Goal: Transaction & Acquisition: Book appointment/travel/reservation

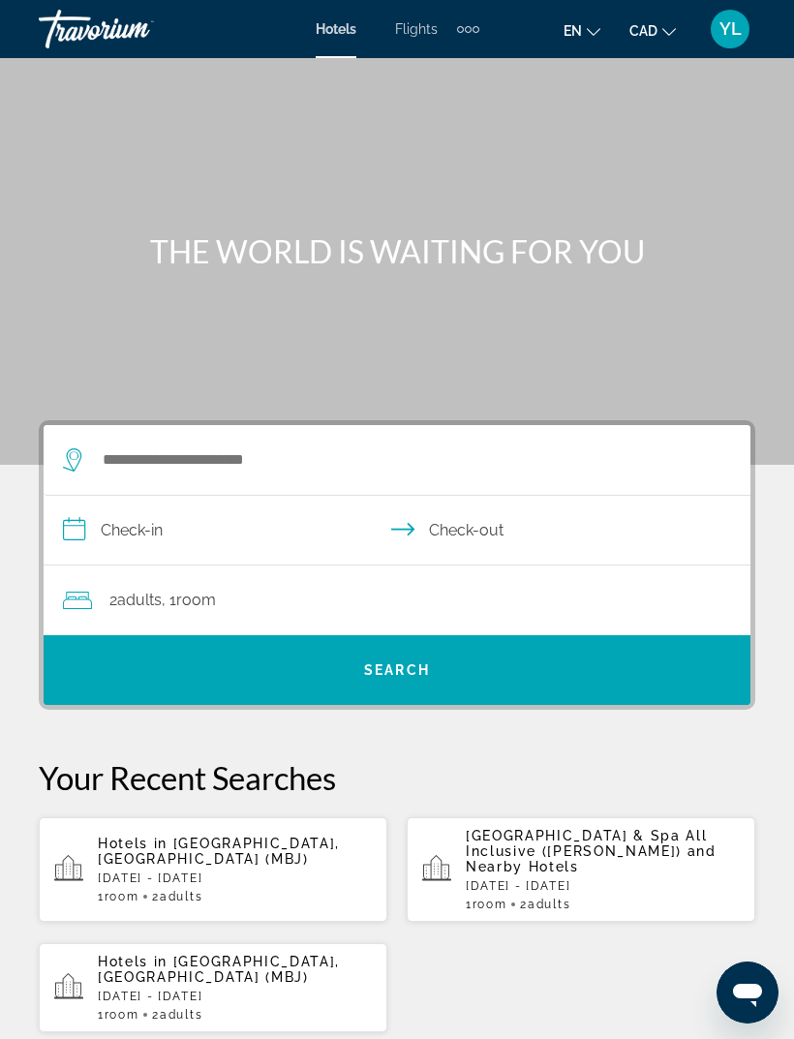
click at [296, 865] on p "Hotels in [GEOGRAPHIC_DATA], [GEOGRAPHIC_DATA] (MBJ)" at bounding box center [235, 851] width 274 height 31
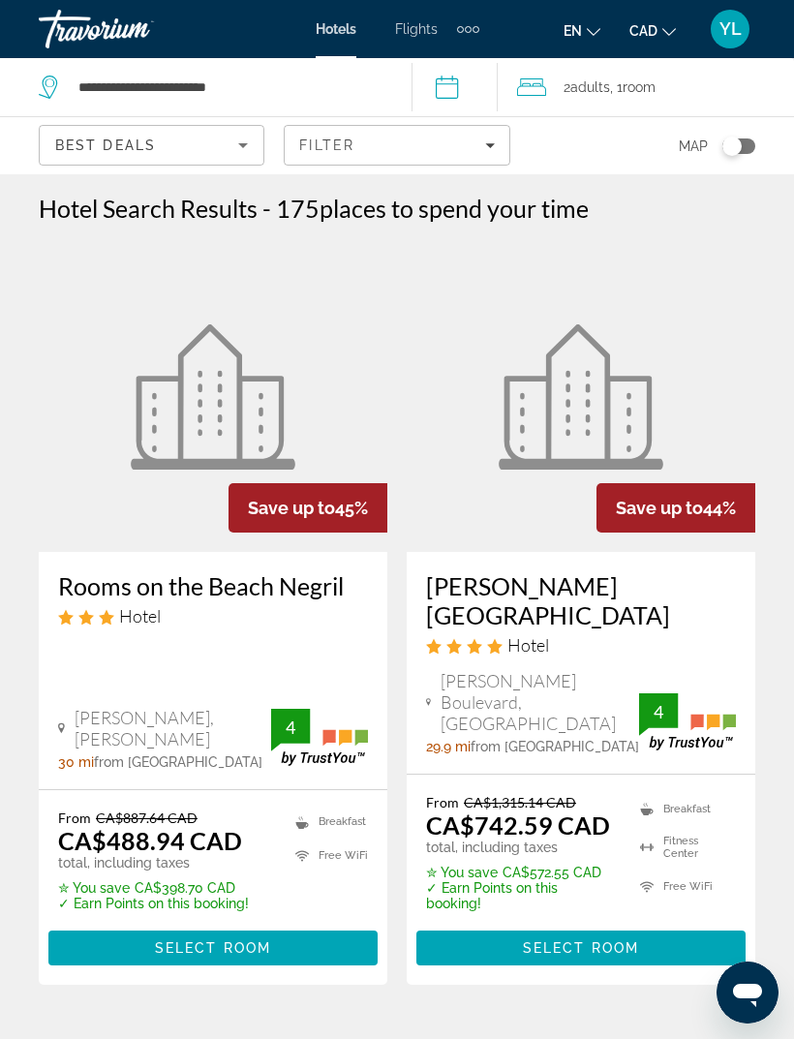
scroll to position [3, 0]
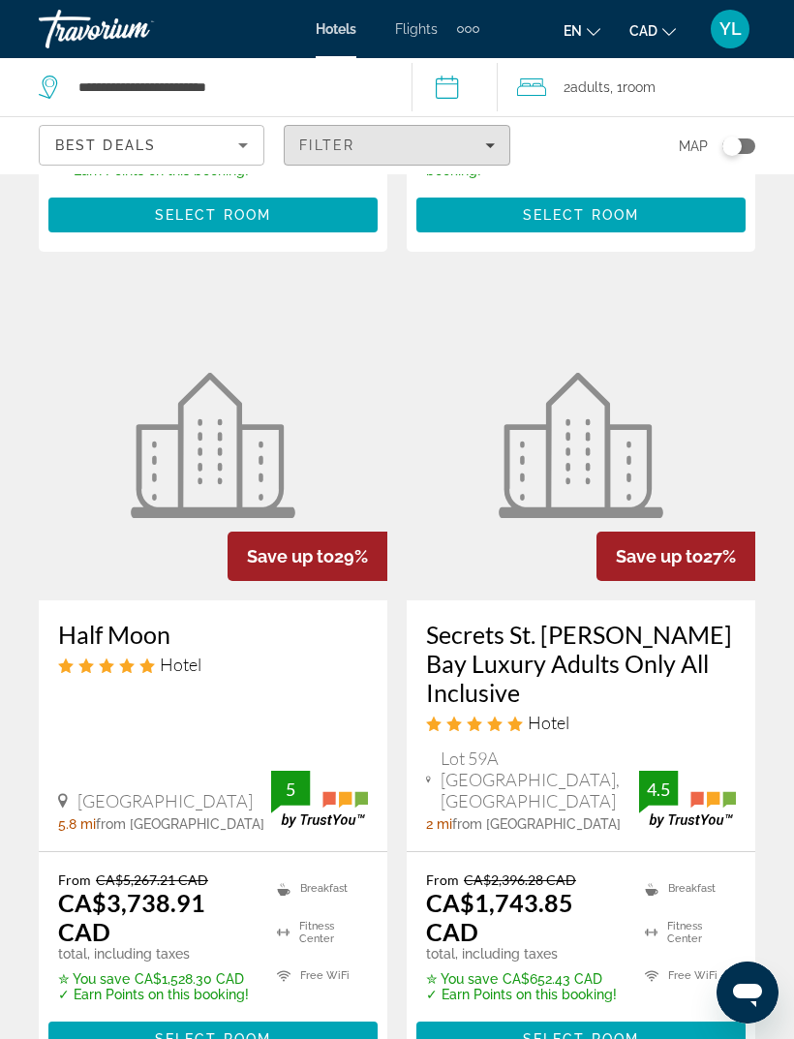
click at [501, 154] on span "Filters" at bounding box center [397, 145] width 224 height 46
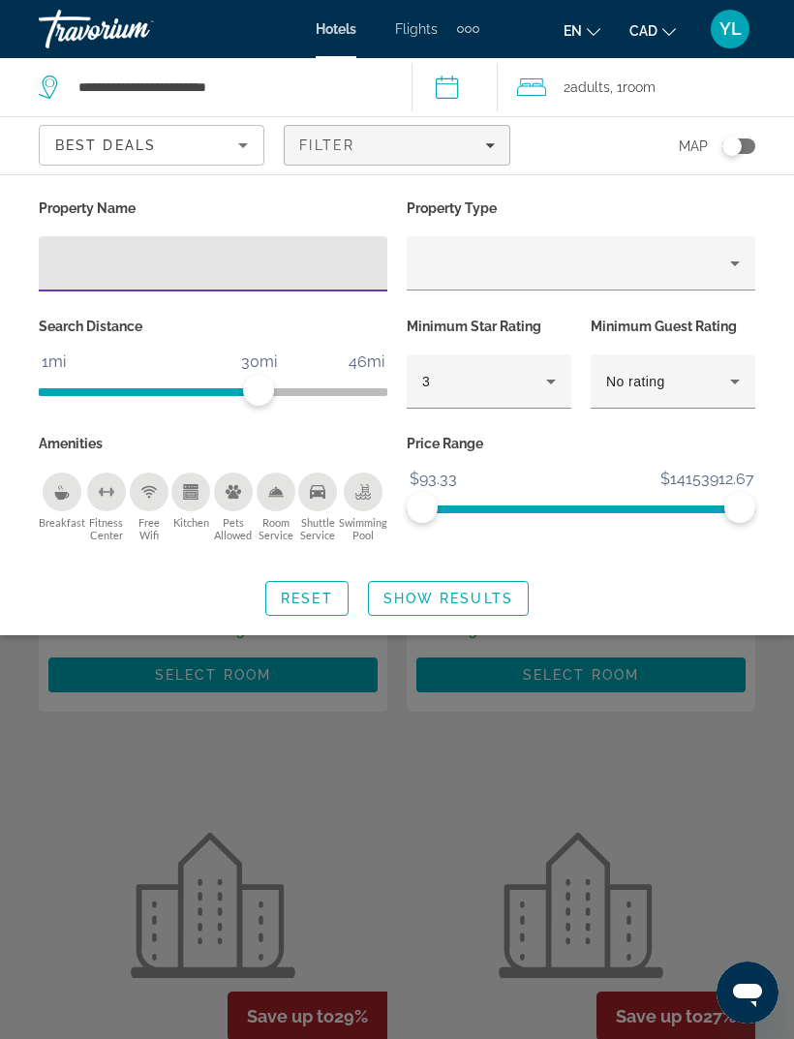
scroll to position [982, 0]
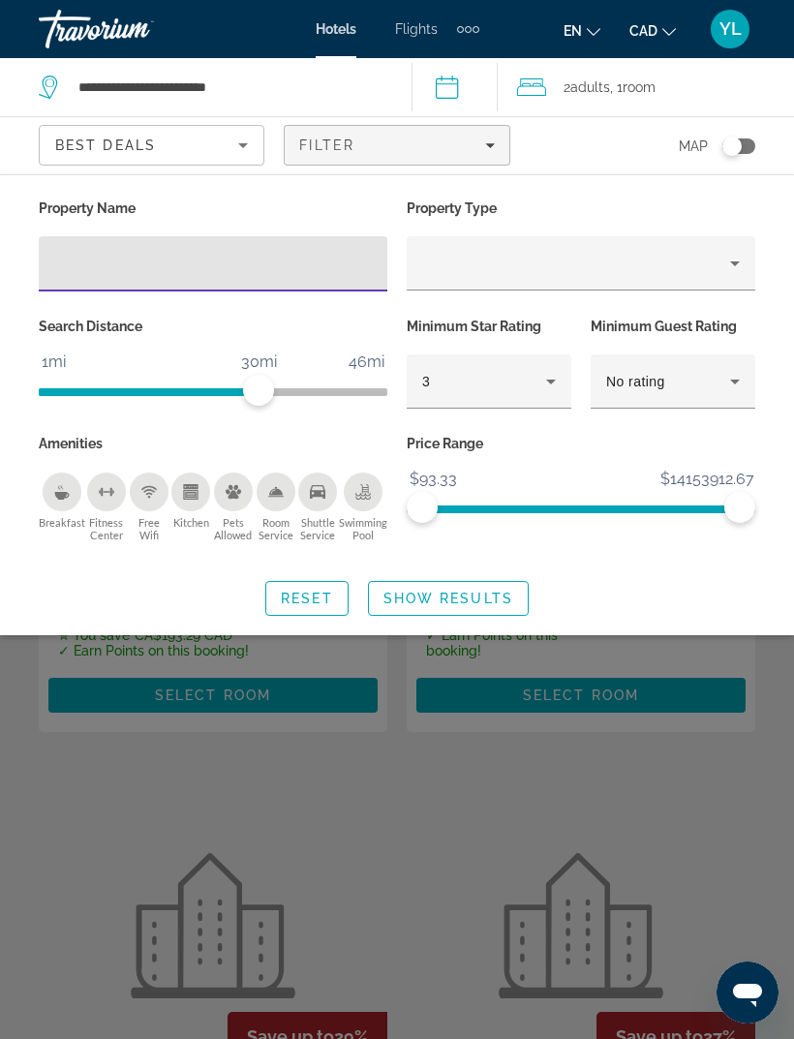
click at [738, 266] on icon "Property type" at bounding box center [734, 263] width 23 height 23
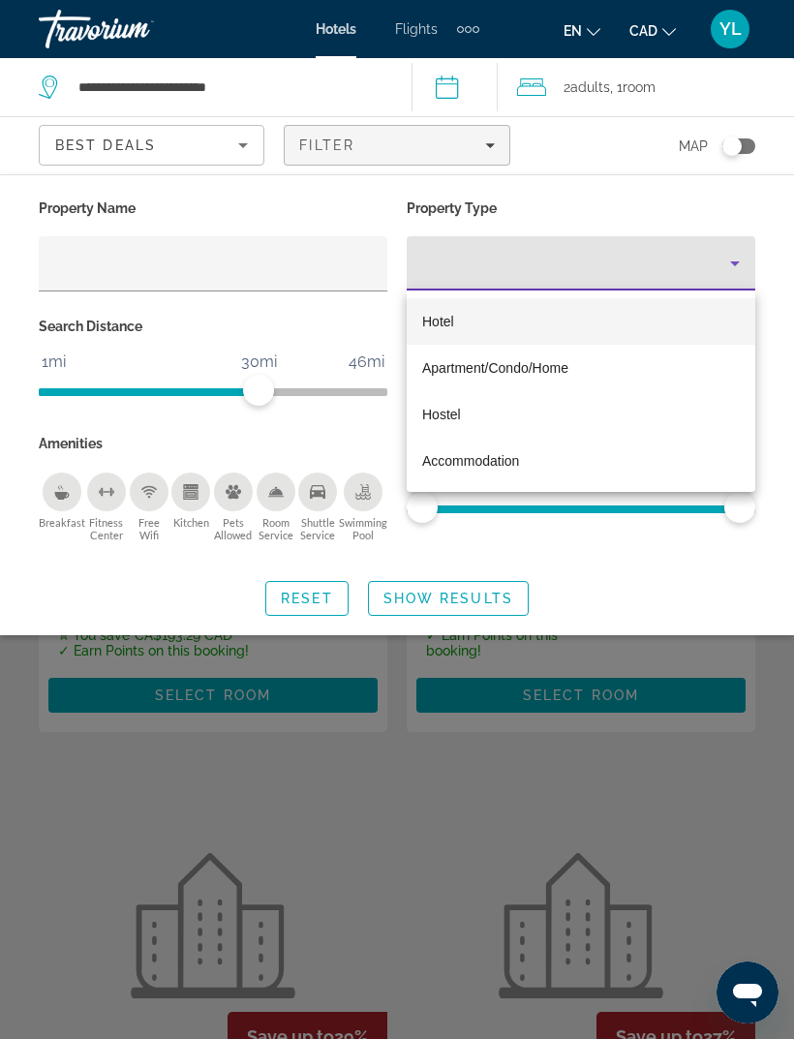
scroll to position [983, 0]
click at [336, 261] on div at bounding box center [397, 519] width 794 height 1039
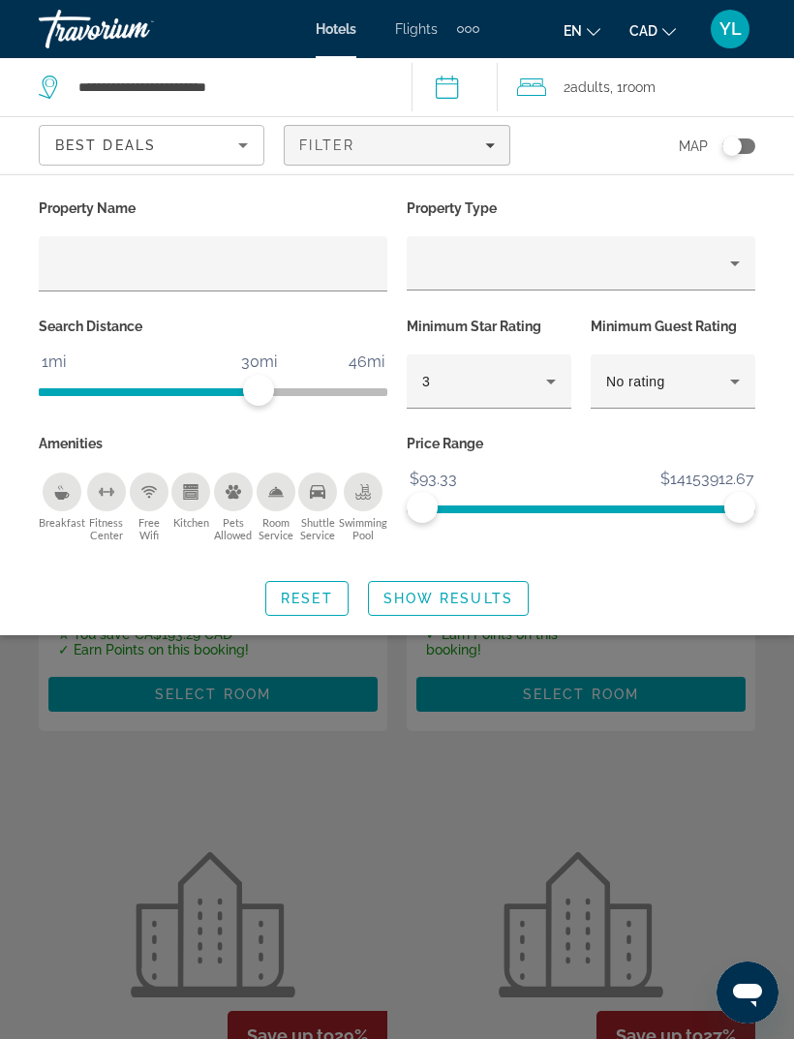
click at [219, 272] on input "Hotel Filters" at bounding box center [213, 264] width 318 height 23
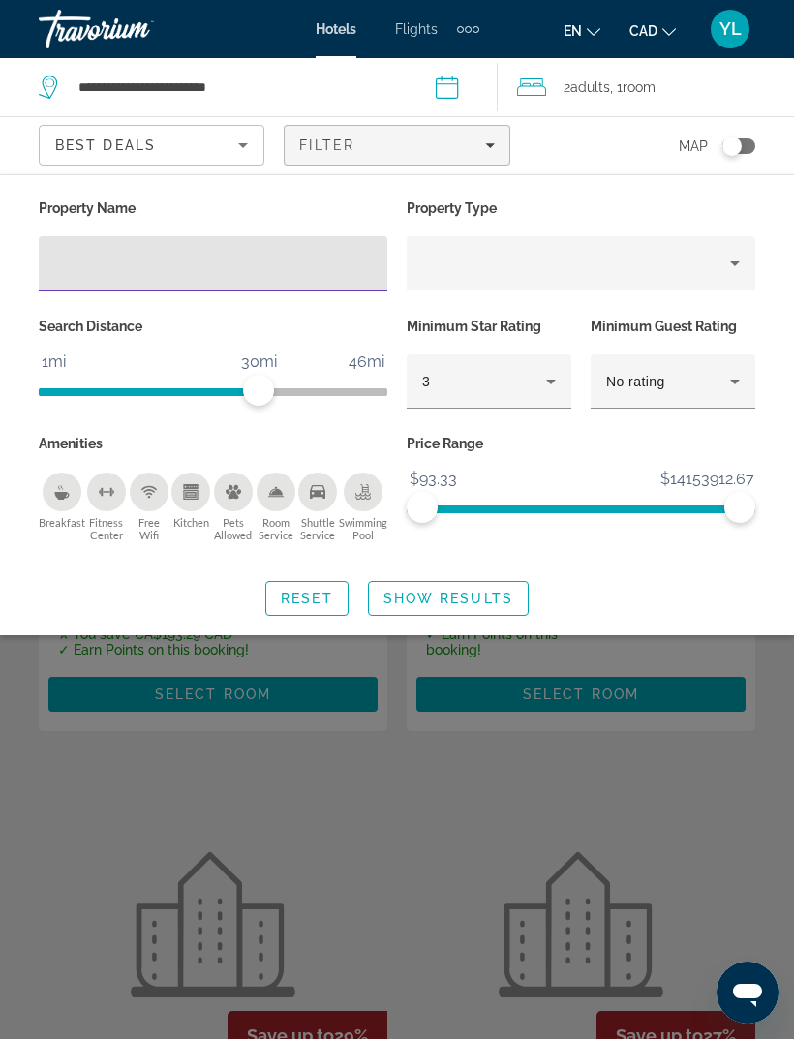
scroll to position [982, 0]
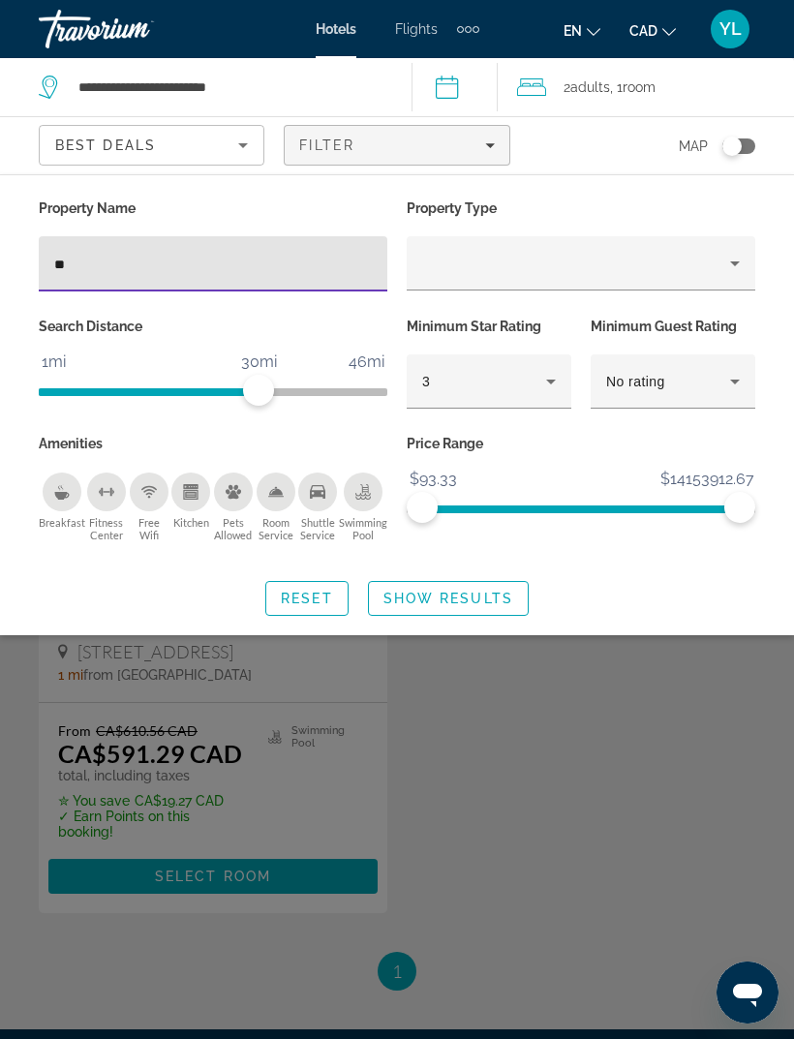
type input "*"
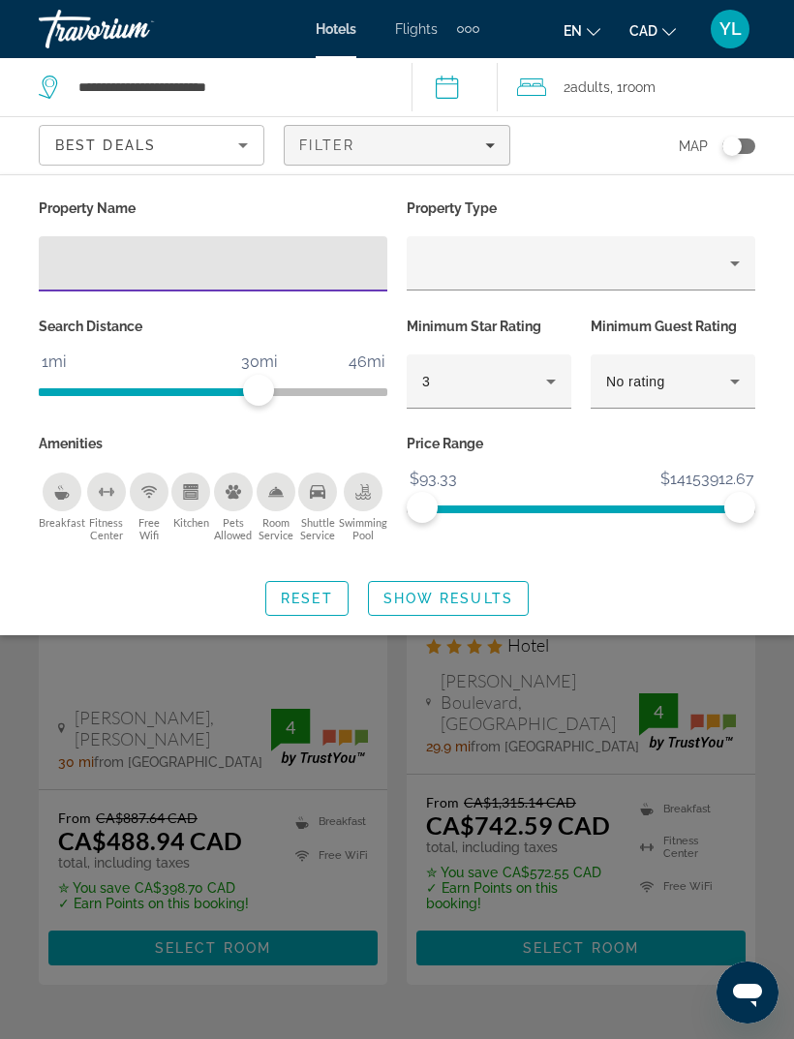
click at [307, 615] on span "Search widget" at bounding box center [306, 598] width 81 height 46
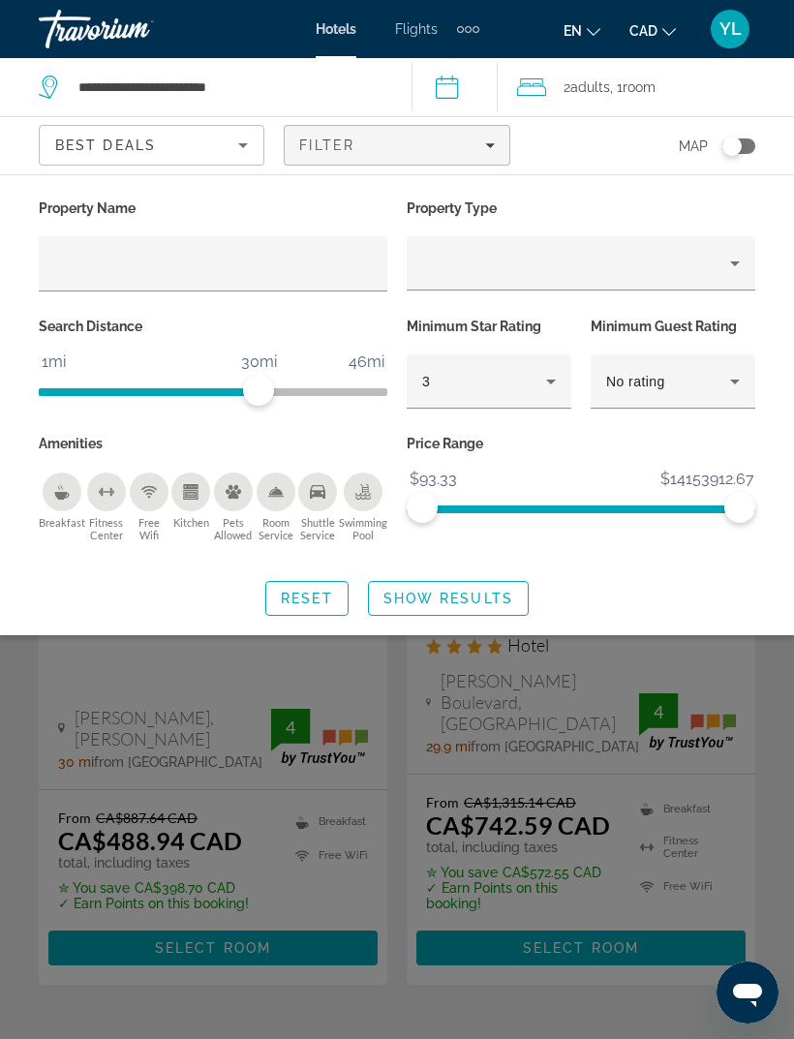
click at [326, 272] on input "Hotel Filters" at bounding box center [213, 264] width 318 height 23
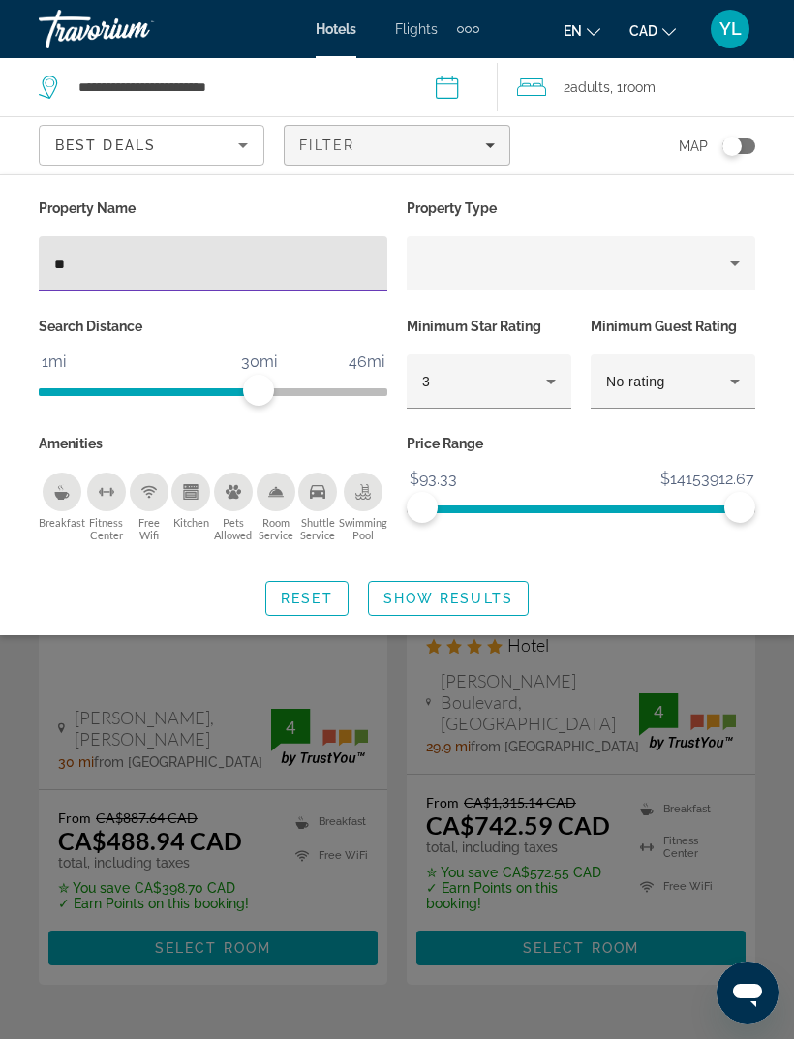
type input "***"
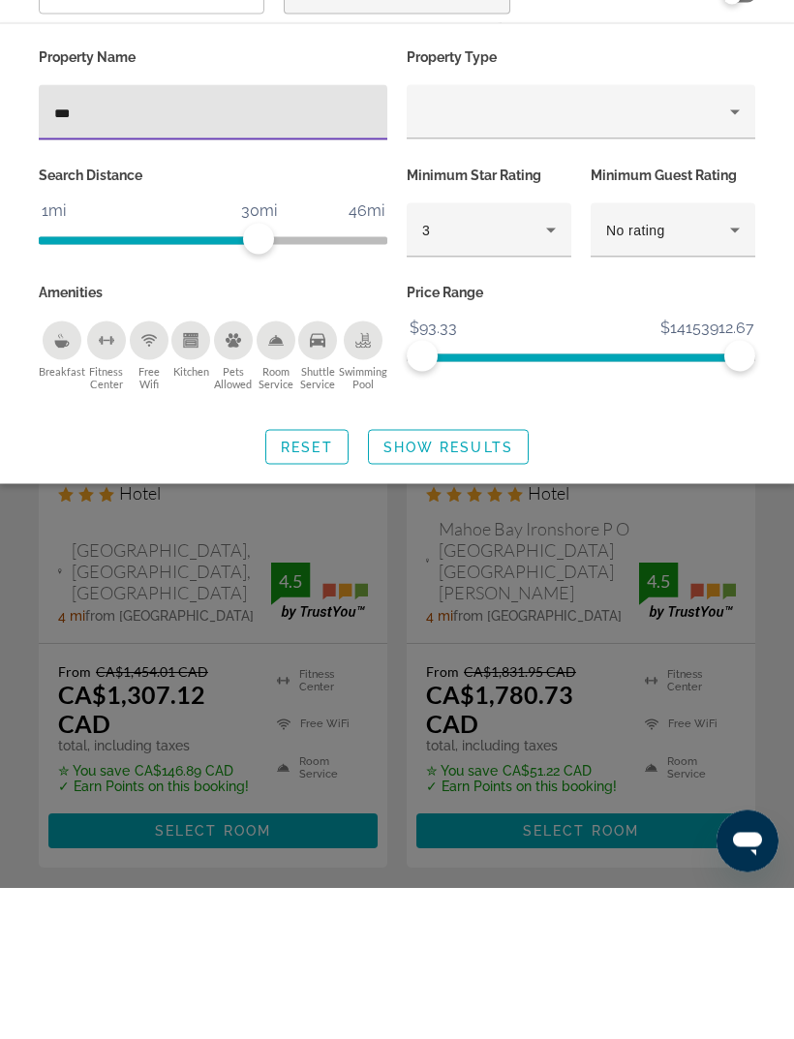
click at [475, 591] on span "Show Results" at bounding box center [448, 598] width 130 height 15
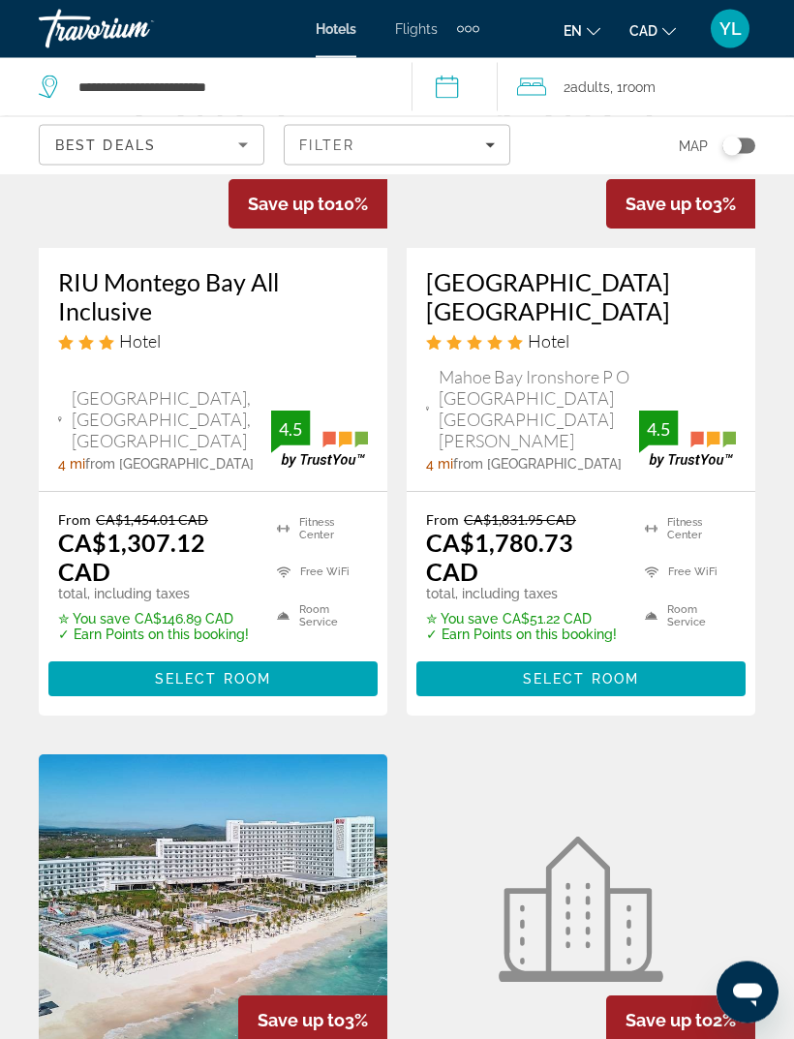
scroll to position [307, 0]
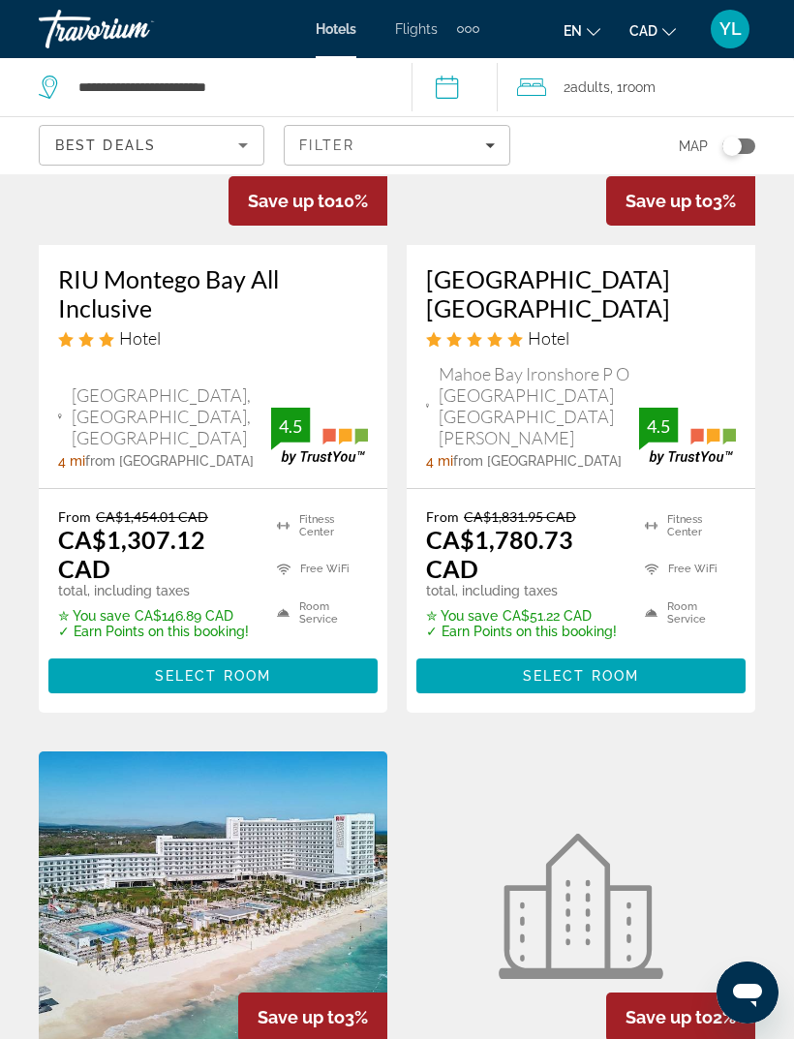
click at [273, 408] on img "Main content" at bounding box center [319, 436] width 97 height 57
click at [280, 653] on span "Main content" at bounding box center [212, 676] width 329 height 46
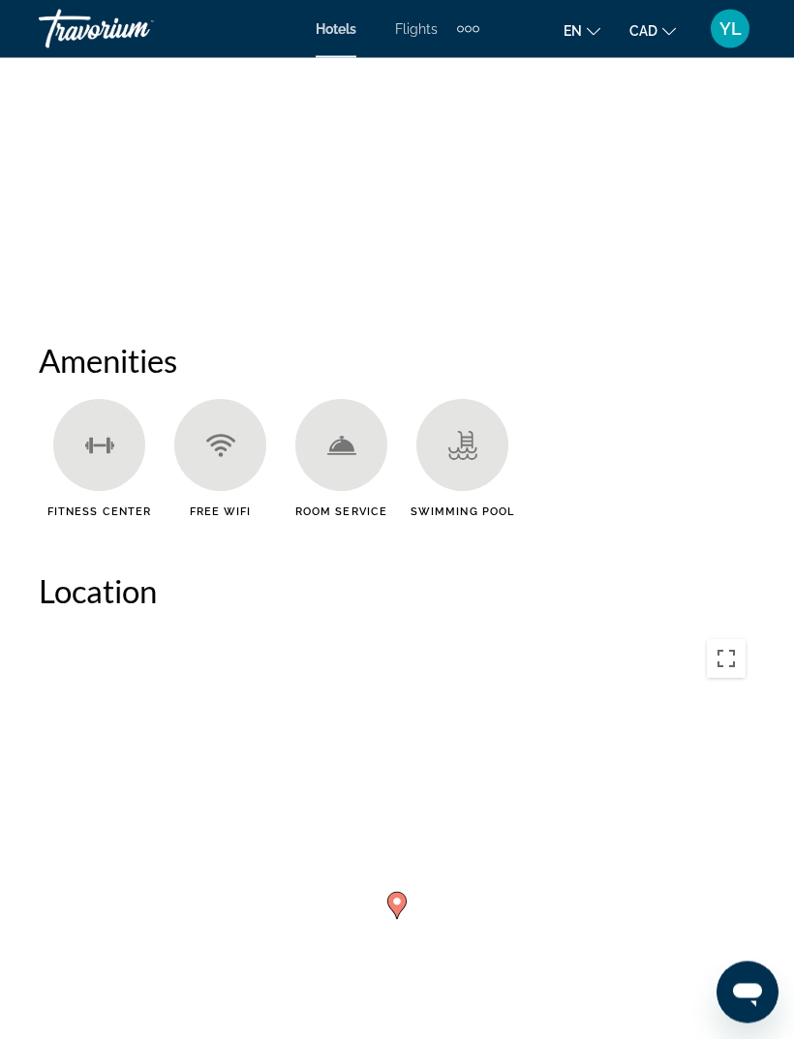
scroll to position [1877, 0]
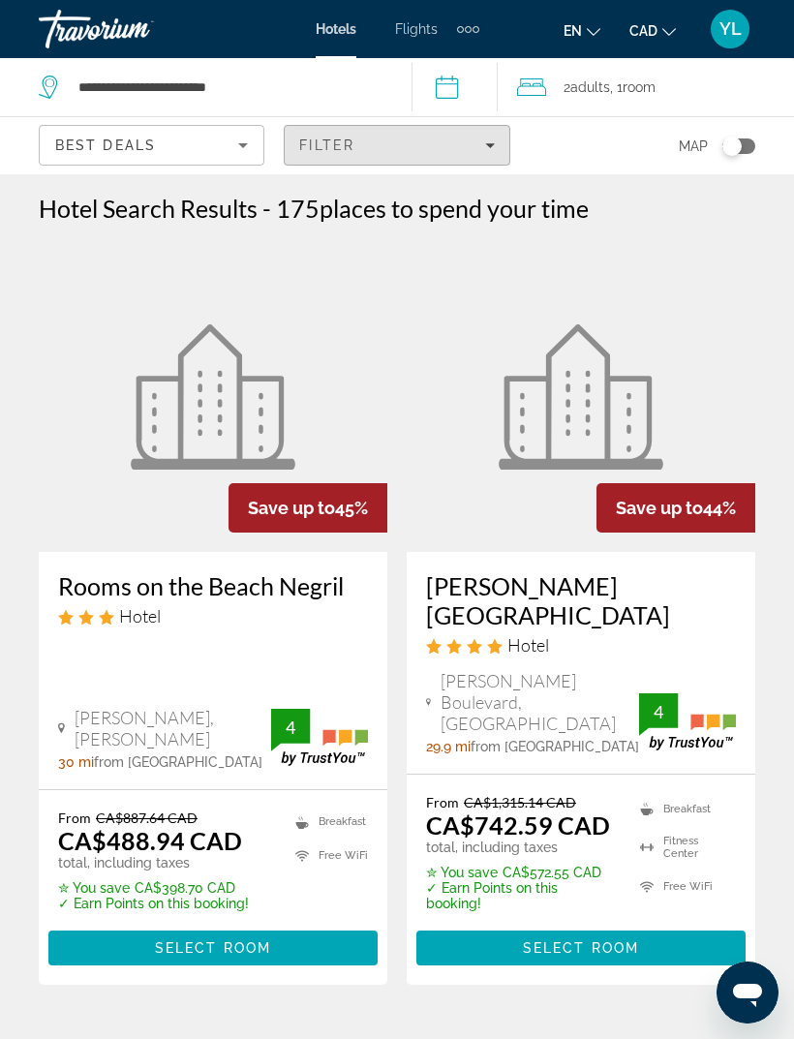
click at [455, 152] on div "Filter" at bounding box center [396, 144] width 195 height 15
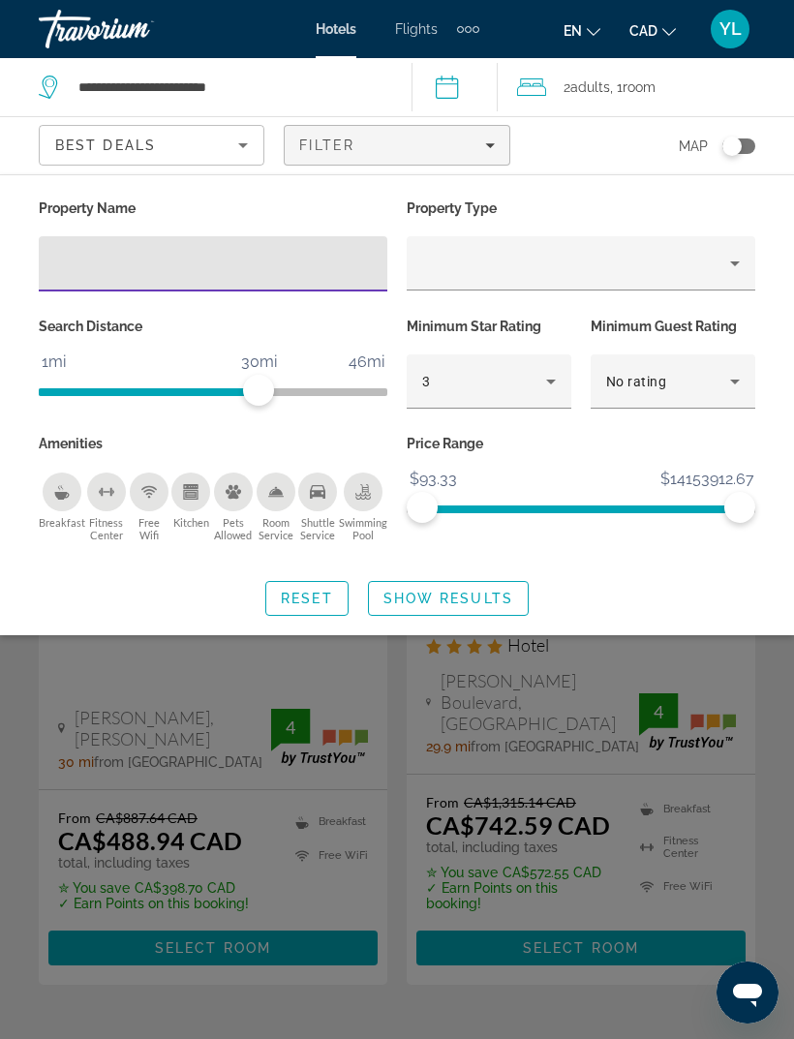
click at [312, 274] on input "Hotel Filters" at bounding box center [213, 264] width 318 height 23
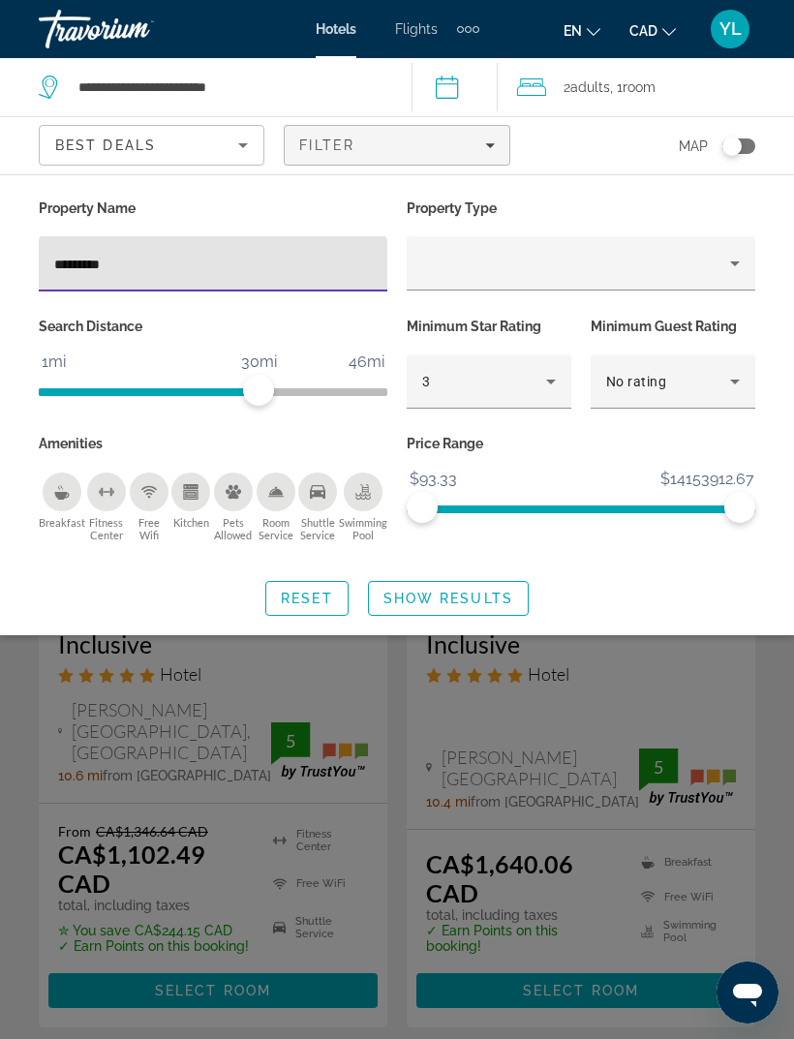
type input "*********"
click at [496, 591] on span "Show Results" at bounding box center [448, 598] width 130 height 15
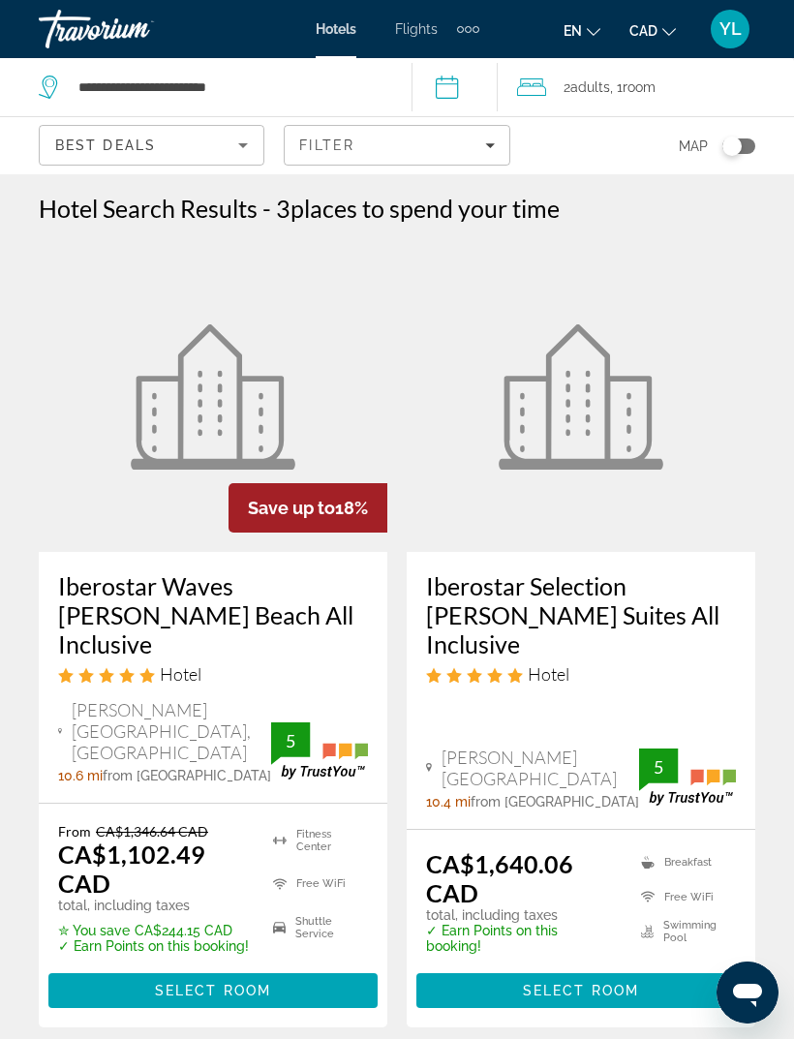
click at [358, 581] on h3 "Iberostar Waves [PERSON_NAME] Beach All Inclusive" at bounding box center [213, 614] width 310 height 87
click at [249, 148] on icon "Sort by" at bounding box center [242, 145] width 23 height 23
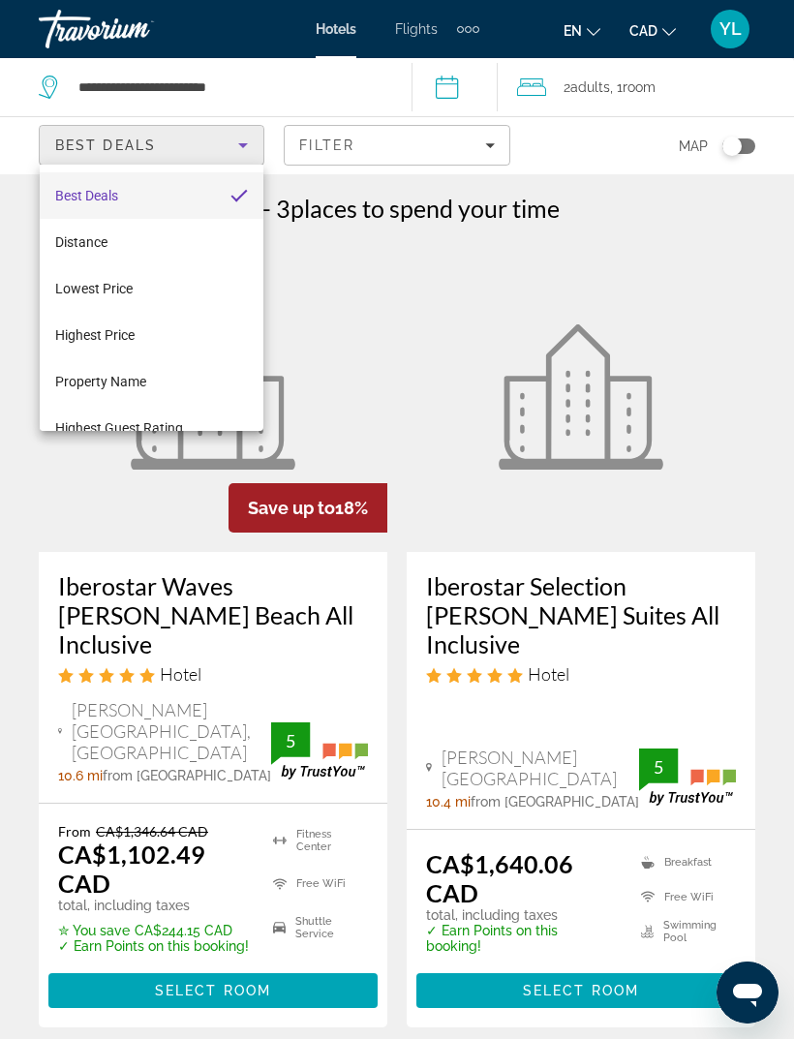
click at [467, 337] on div at bounding box center [397, 519] width 794 height 1039
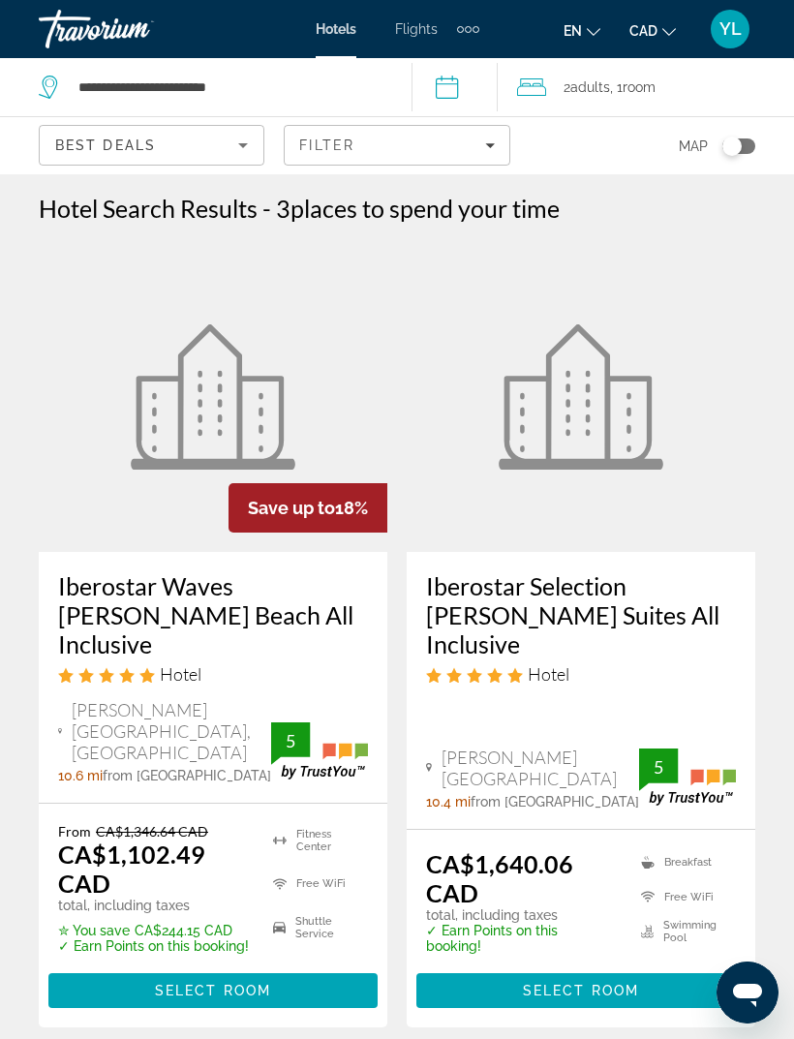
click at [497, 148] on span "Filters" at bounding box center [397, 145] width 224 height 46
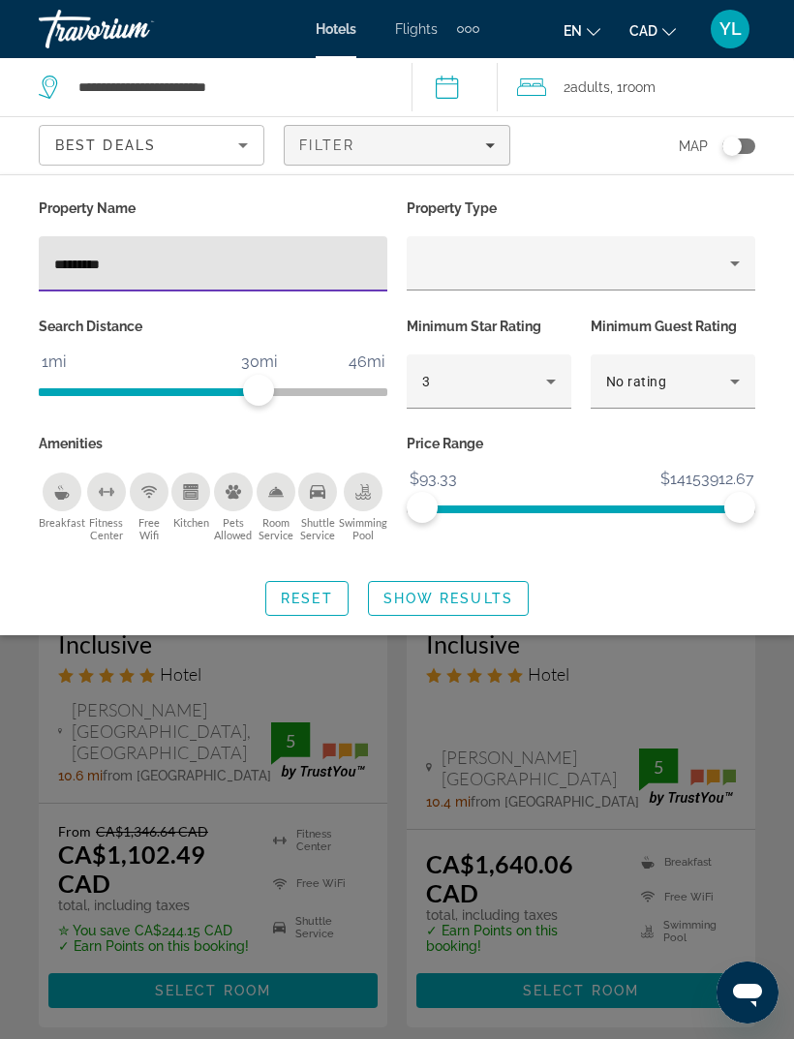
click at [289, 274] on input "*********" at bounding box center [213, 264] width 318 height 23
type input "*"
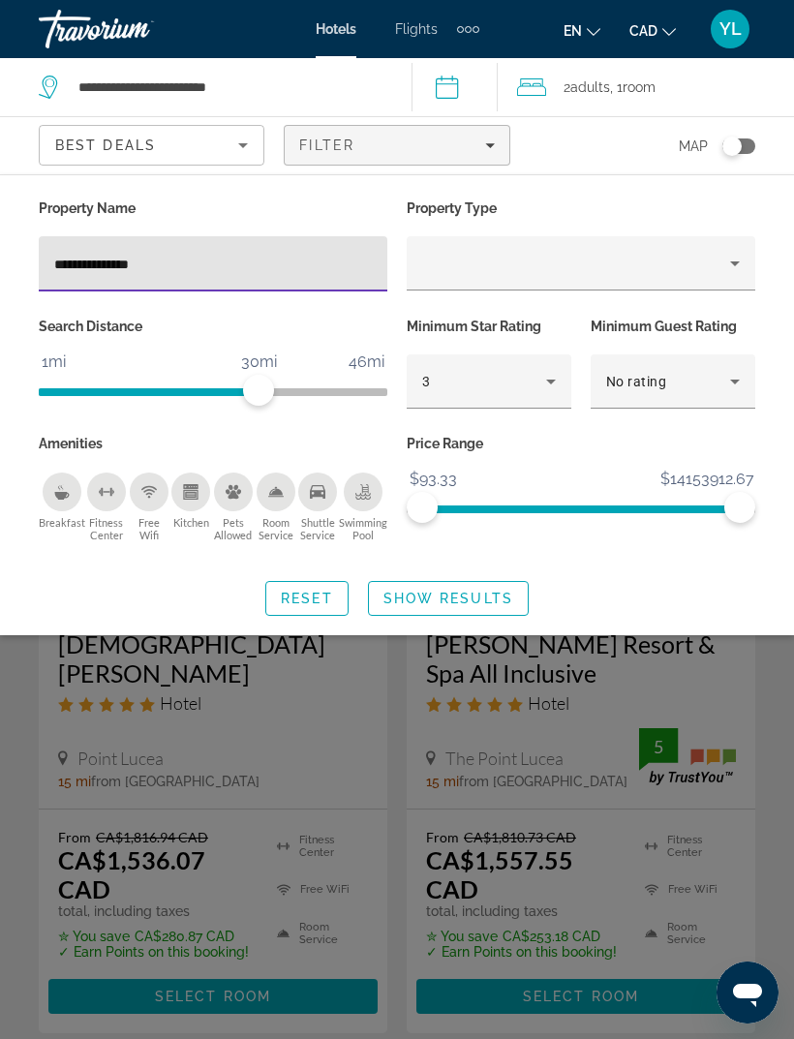
type input "**********"
click at [474, 603] on span "Show Results" at bounding box center [448, 598] width 130 height 15
